Goal: Transaction & Acquisition: Obtain resource

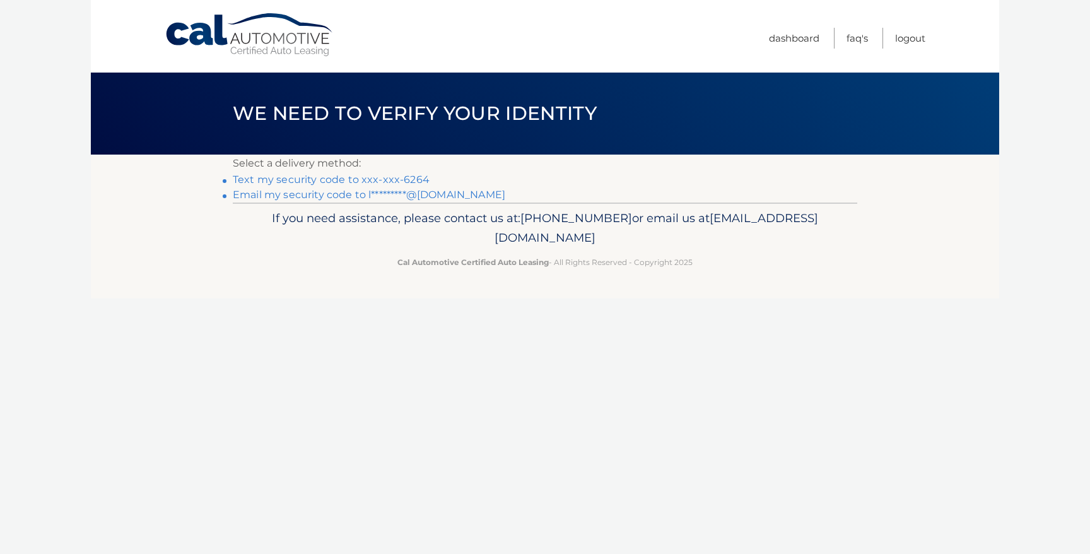
click at [381, 182] on link "Text my security code to xxx-xxx-6264" at bounding box center [331, 179] width 197 height 12
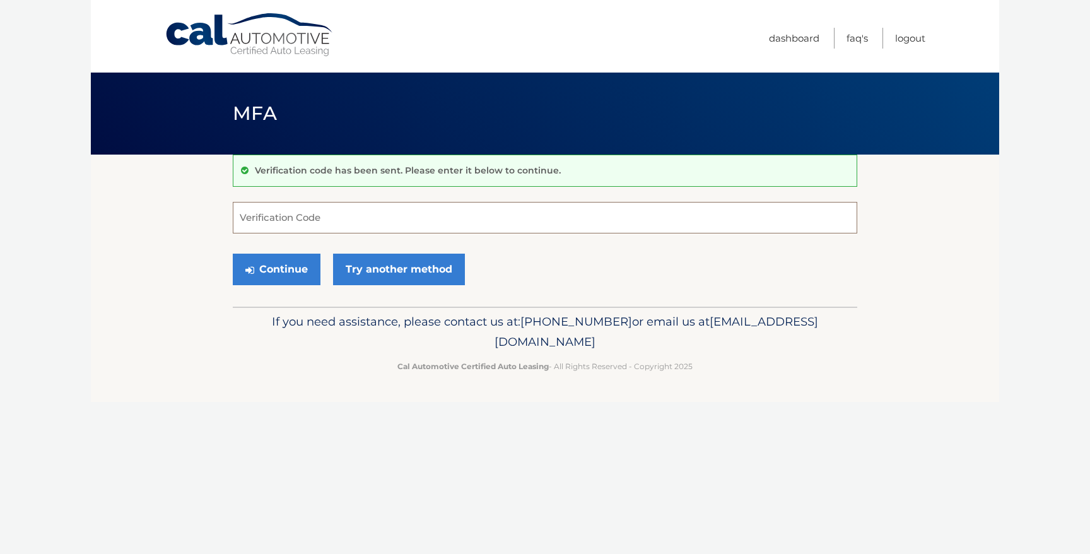
click at [294, 225] on input "Verification Code" at bounding box center [545, 218] width 624 height 32
type input "638243"
click at [385, 264] on link "Try another method" at bounding box center [399, 269] width 132 height 32
click at [264, 275] on button "Continue" at bounding box center [277, 269] width 88 height 32
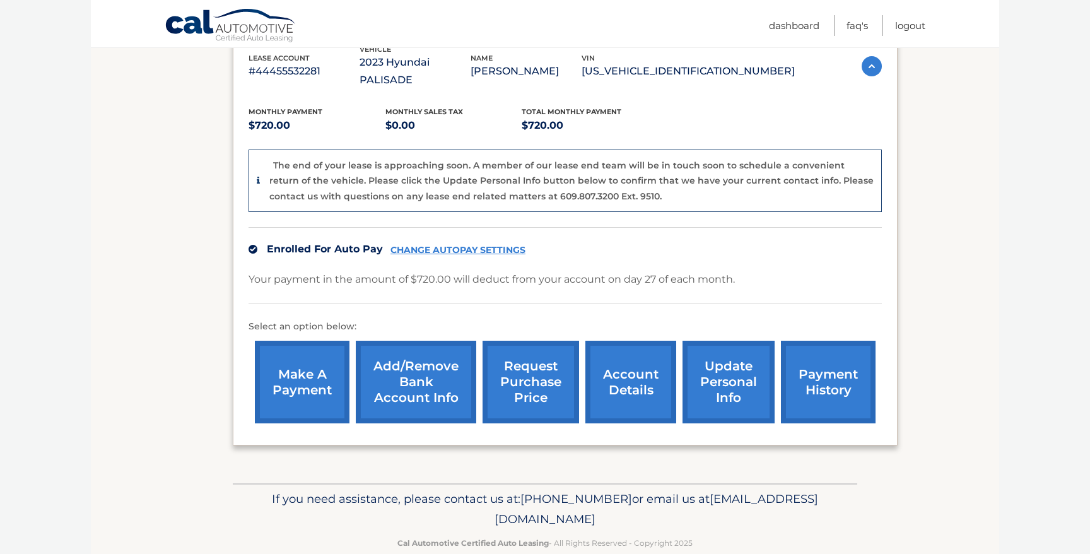
scroll to position [240, 0]
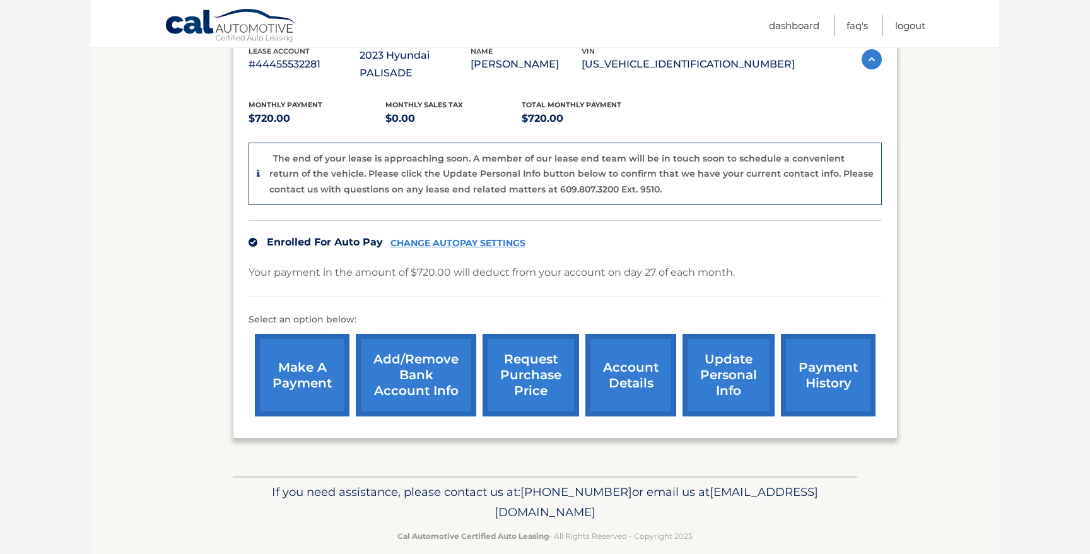
click at [504, 363] on link "request purchase price" at bounding box center [530, 375] width 96 height 83
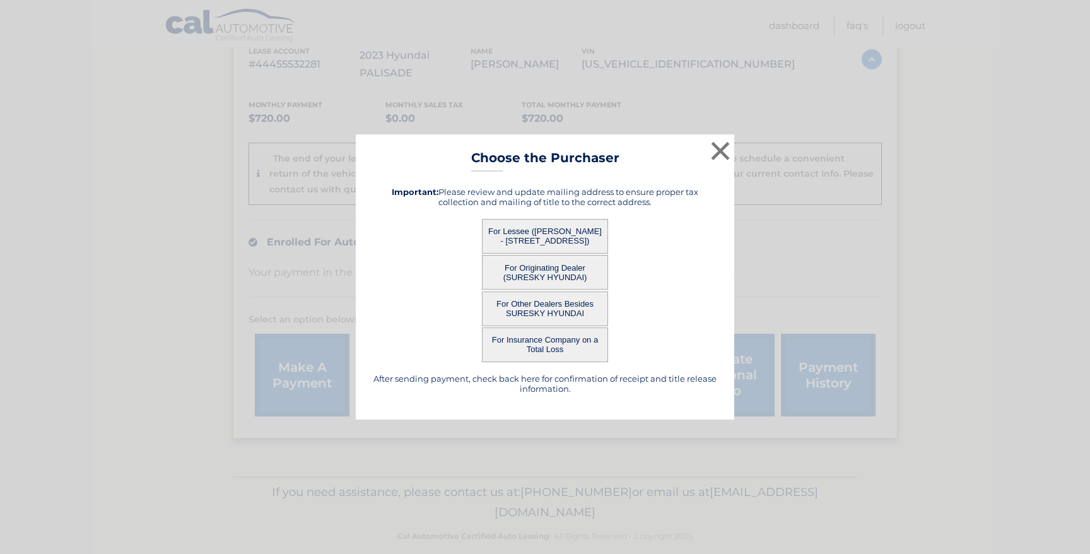
click at [528, 224] on button "For Lessee (LEON HARARY - 2818 Ave S, , Brooklyn, NY 11229)" at bounding box center [545, 236] width 126 height 35
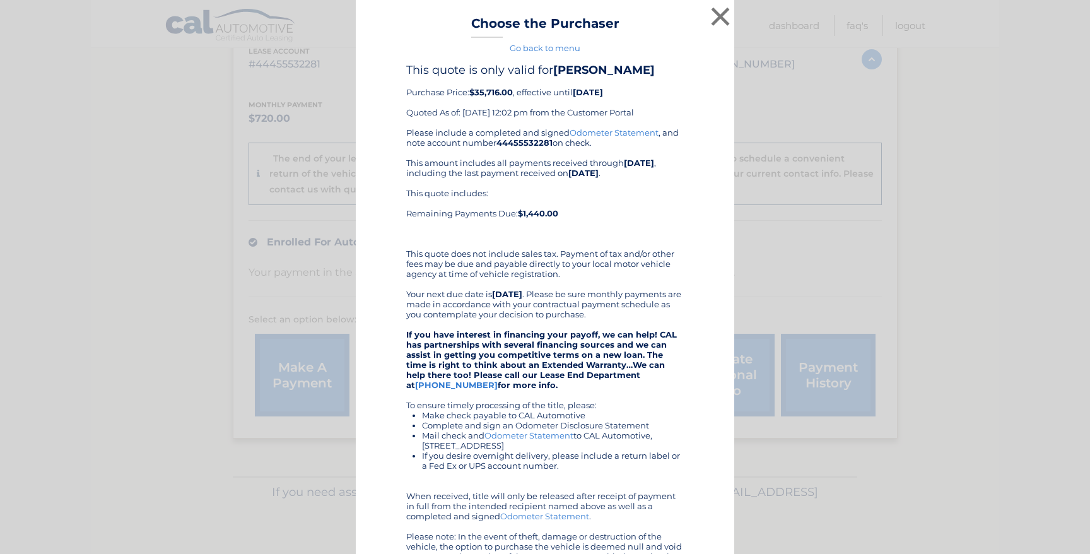
click at [569, 250] on div "× Choose the Purchaser Go back to menu After sending payment, check back here f…" at bounding box center [545, 341] width 378 height 682
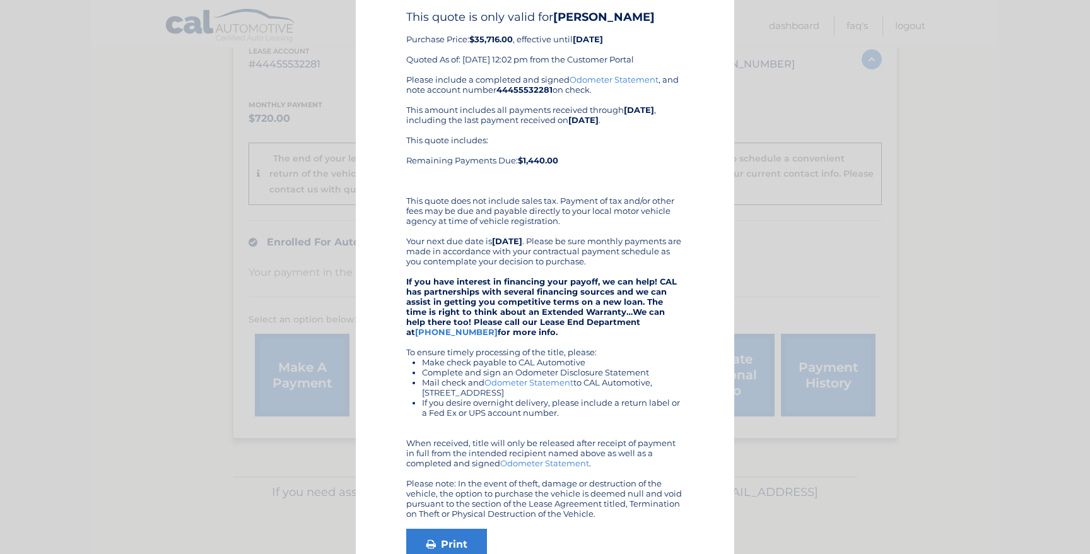
scroll to position [0, 0]
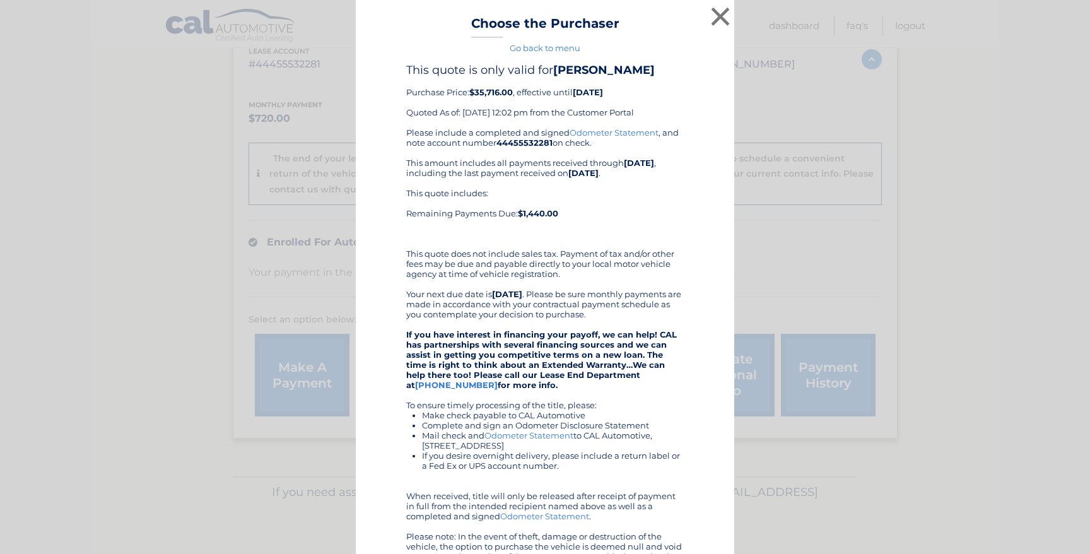
click at [147, 183] on div "× Choose the Purchaser Go back to menu After sending payment, check back here f…" at bounding box center [545, 341] width 1080 height 682
